Goal: Navigation & Orientation: Understand site structure

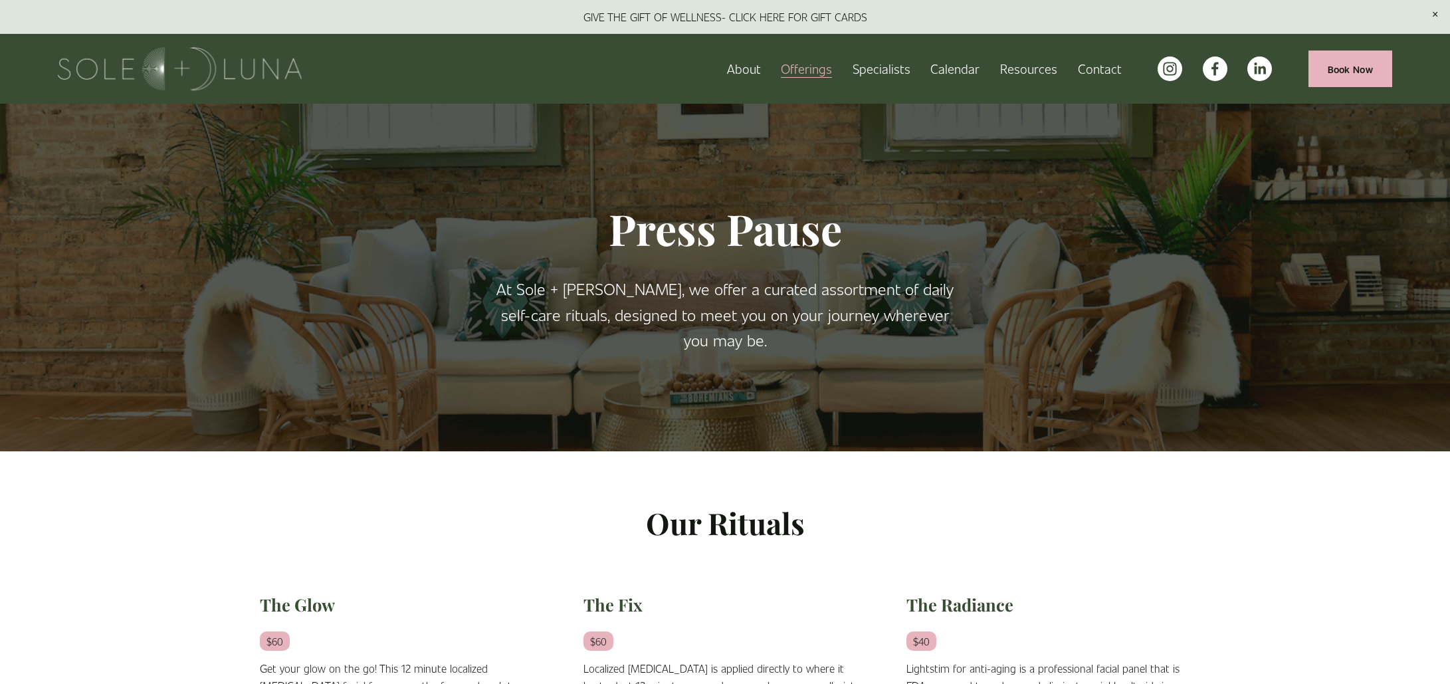
click at [741, 66] on link "About" at bounding box center [744, 68] width 34 height 23
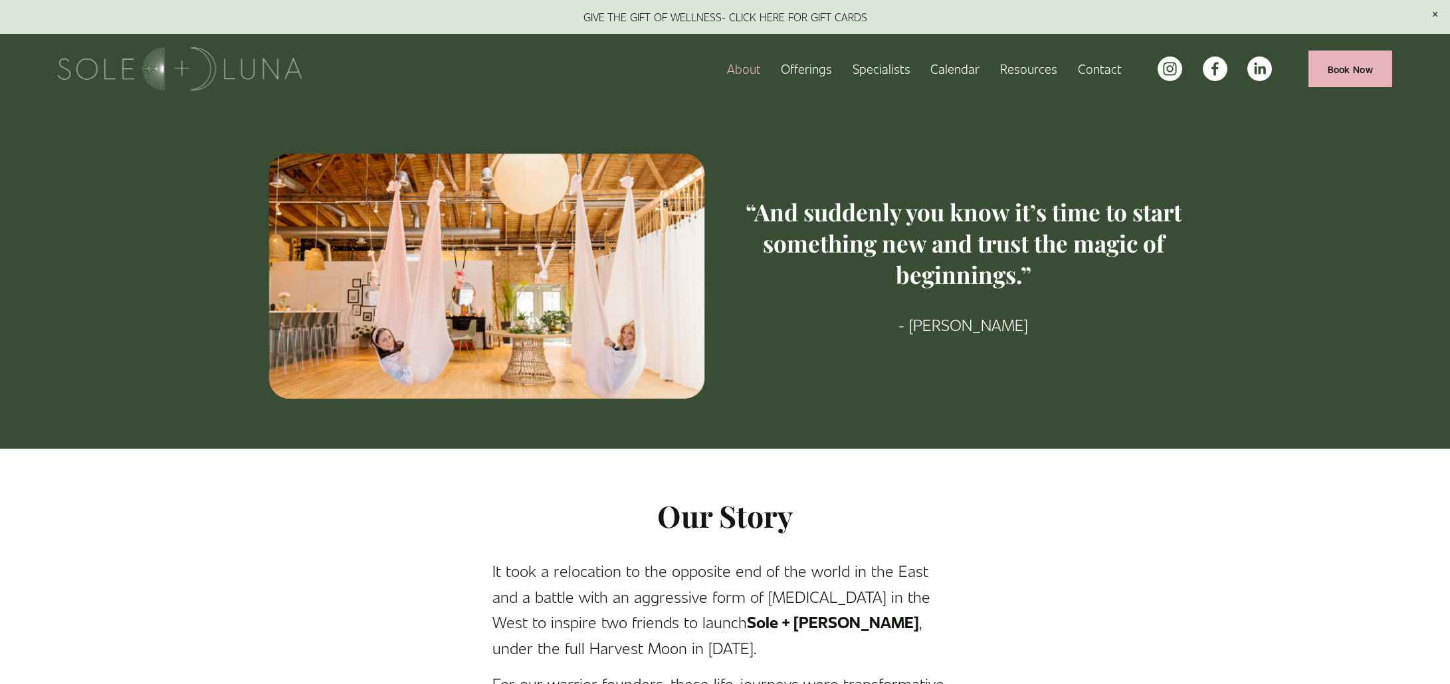
click at [0, 0] on span "Meditations" at bounding box center [0, 0] width 0 height 0
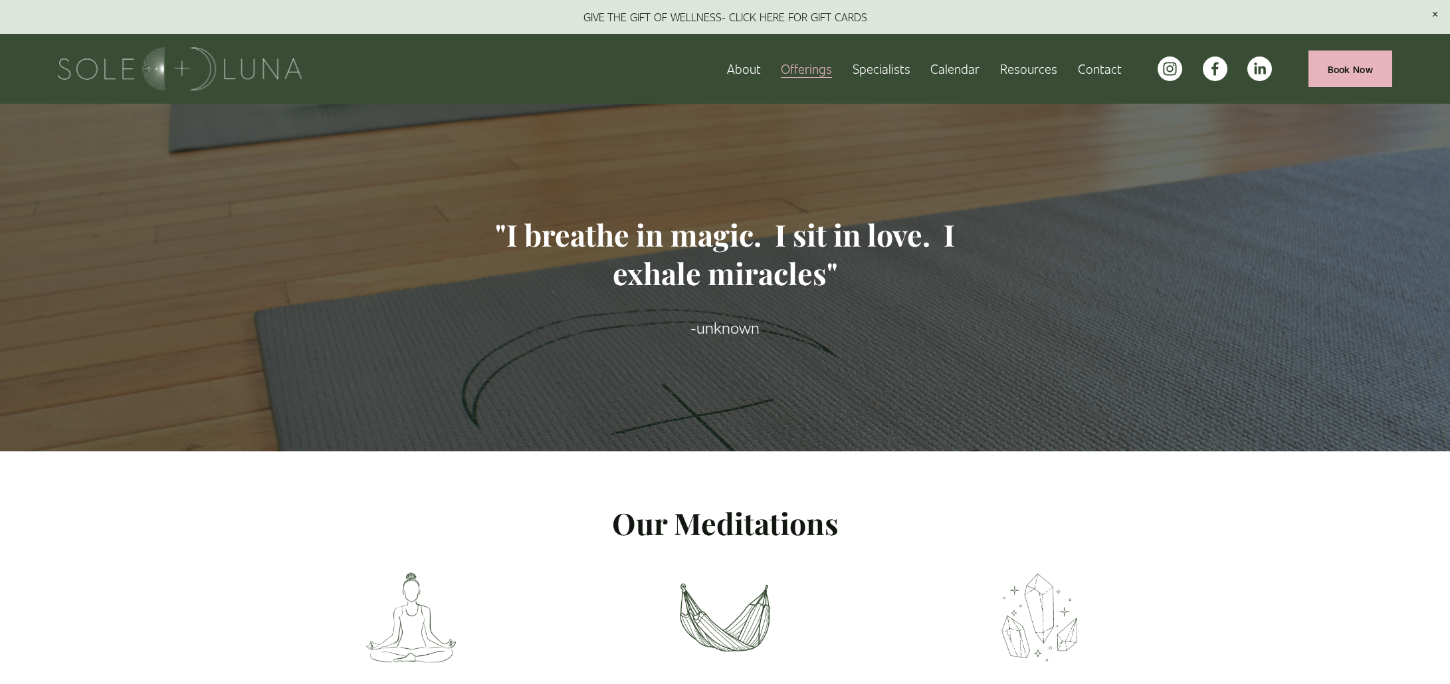
click at [0, 0] on span "Rituals" at bounding box center [0, 0] width 0 height 0
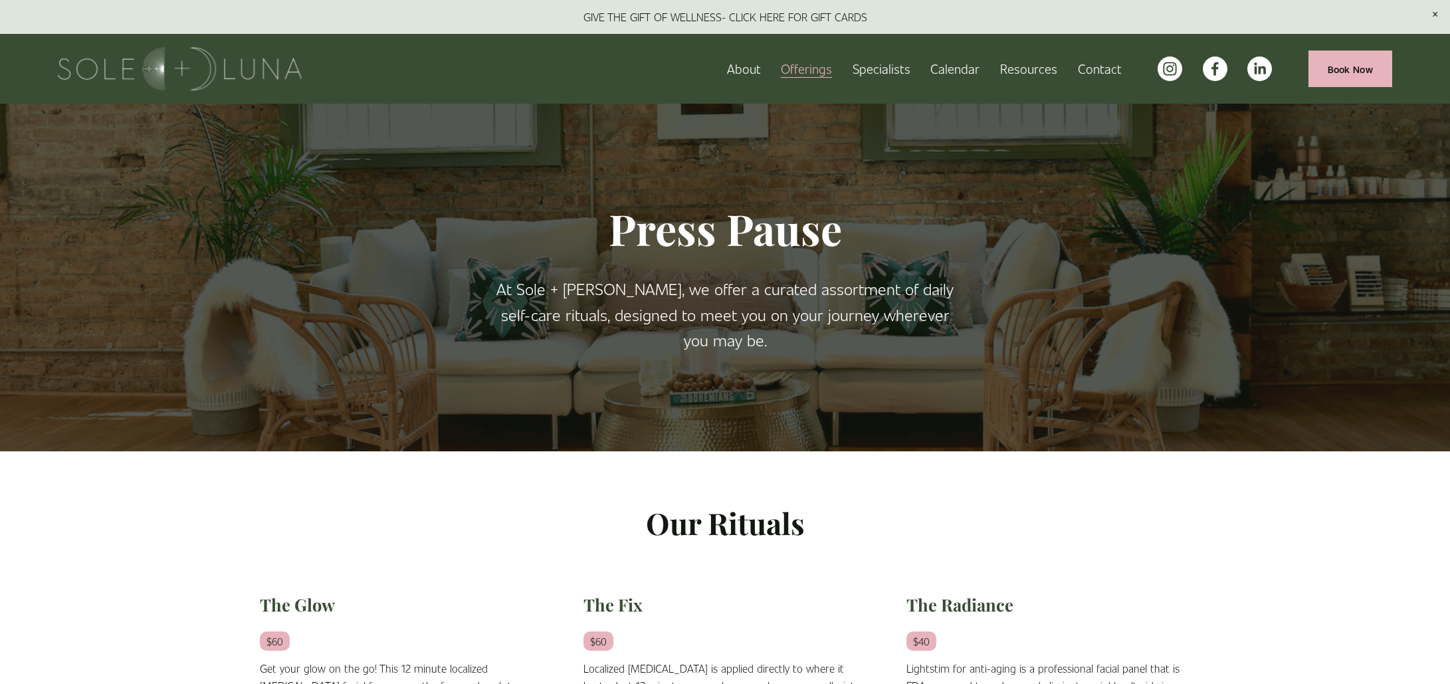
click at [884, 68] on link "Specialists" at bounding box center [881, 68] width 58 height 23
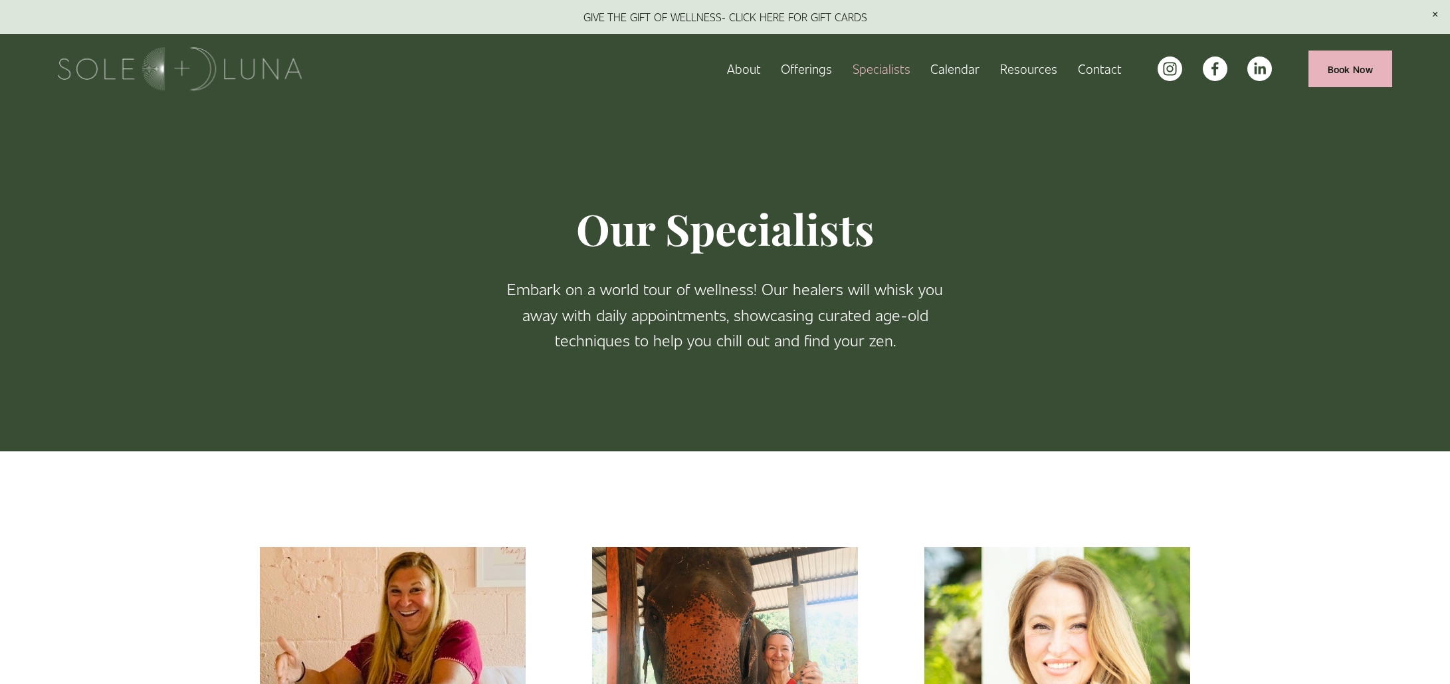
click at [0, 0] on span "Rituals" at bounding box center [0, 0] width 0 height 0
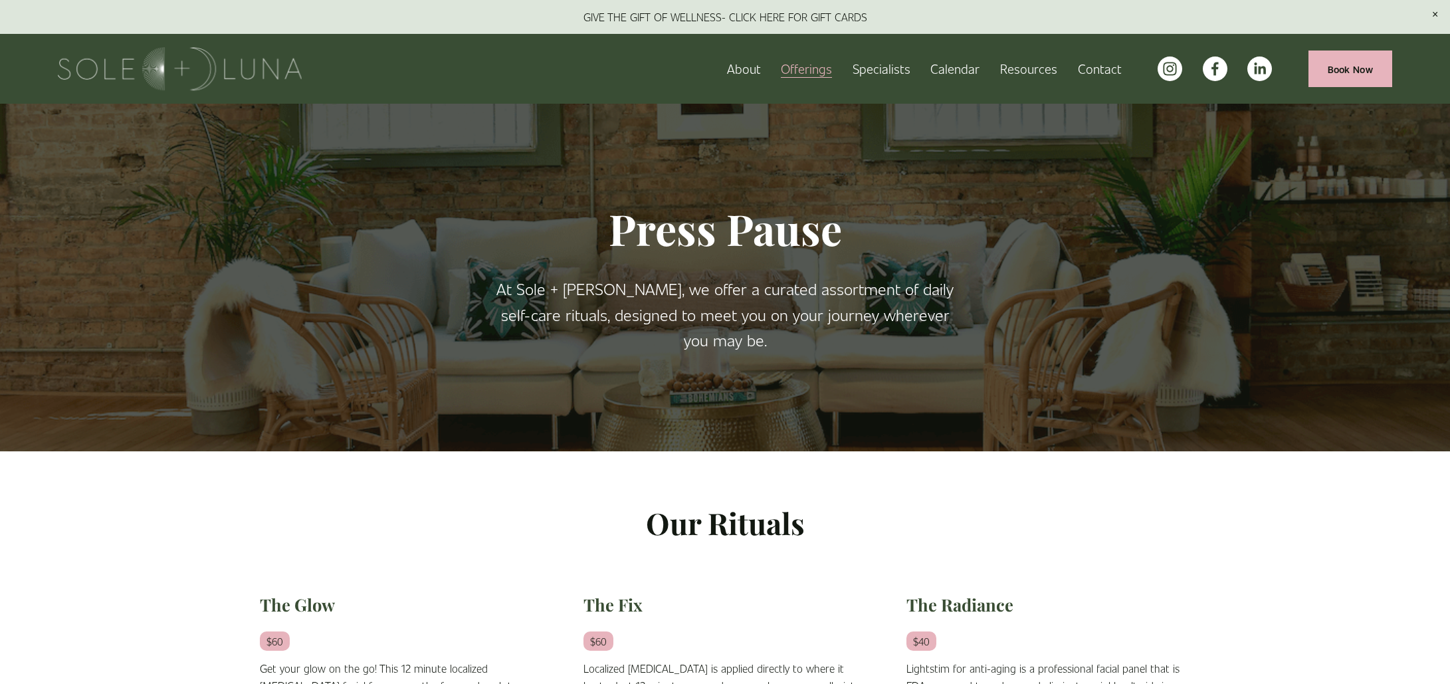
click at [0, 0] on span "Wellness Experiences" at bounding box center [0, 0] width 0 height 0
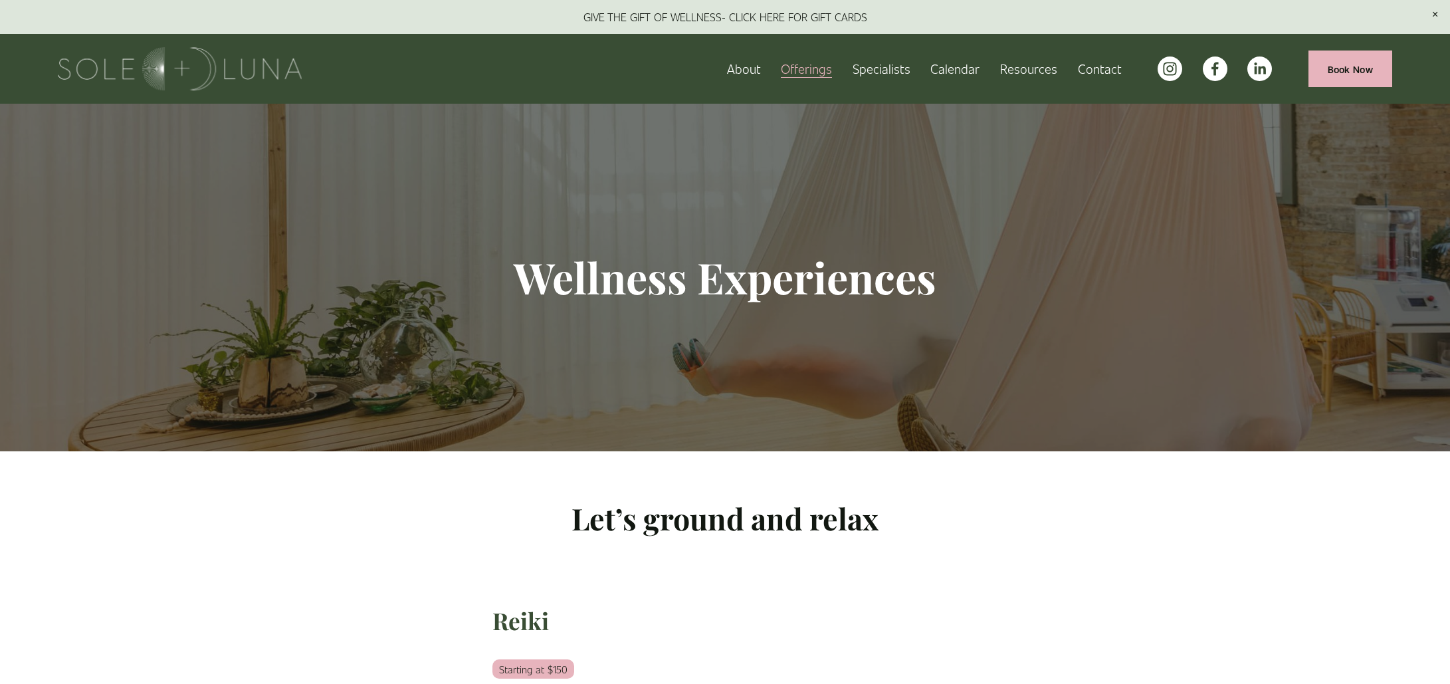
scroll to position [1, 0]
click at [893, 69] on link "Specialists" at bounding box center [881, 68] width 58 height 23
